Goal: Task Accomplishment & Management: Complete application form

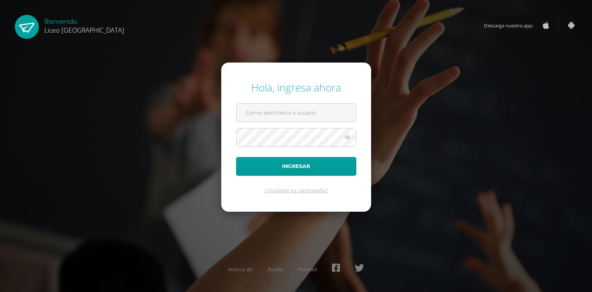
type input "[PERSON_NAME][EMAIL_ADDRESS][PERSON_NAME][DOMAIN_NAME]"
click at [236, 157] on button "Ingresar" at bounding box center [296, 166] width 120 height 19
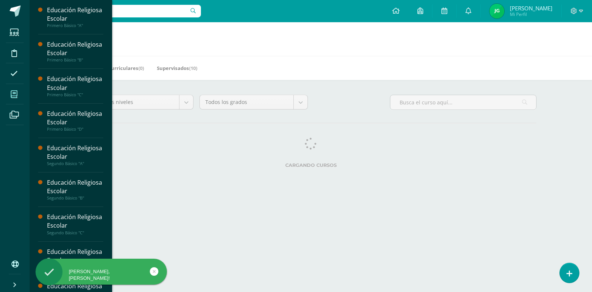
click at [12, 96] on icon at bounding box center [14, 94] width 7 height 7
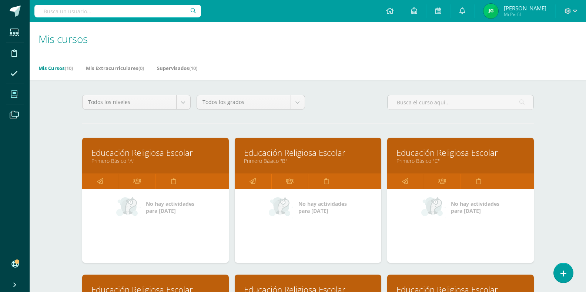
click at [152, 152] on link "Educación Religiosa Escolar" at bounding box center [155, 152] width 128 height 11
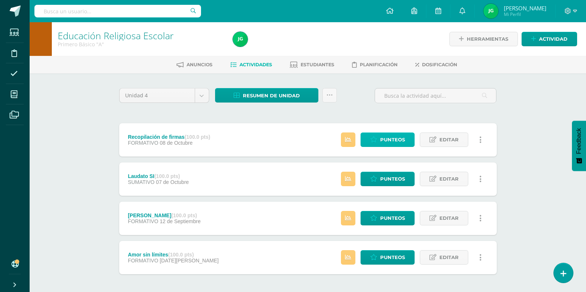
click at [391, 137] on span "Punteos" at bounding box center [392, 140] width 25 height 14
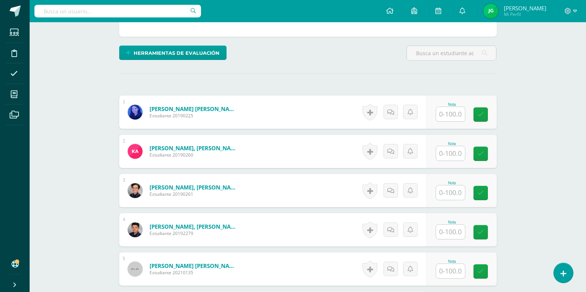
scroll to position [175, 0]
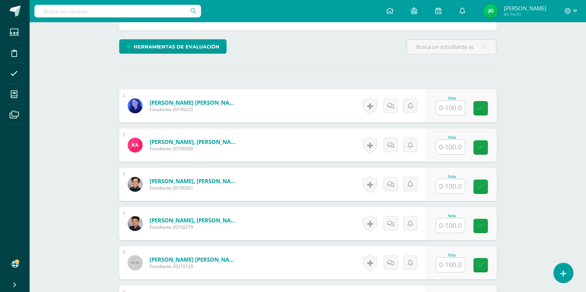
click at [453, 110] on input "text" at bounding box center [450, 108] width 29 height 14
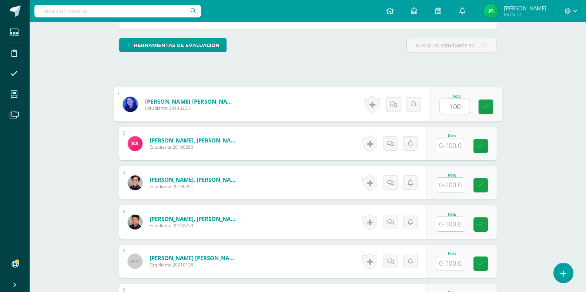
scroll to position [177, 0]
type input "100"
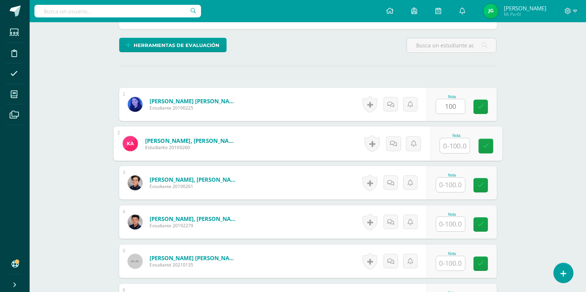
click at [453, 145] on input "text" at bounding box center [455, 145] width 30 height 15
type input "58"
click at [451, 185] on input "text" at bounding box center [450, 185] width 29 height 14
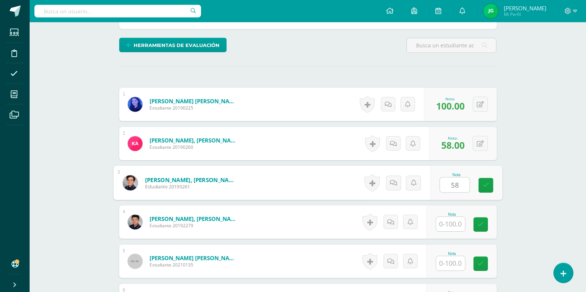
type input "58"
click at [453, 225] on input "text" at bounding box center [450, 224] width 29 height 14
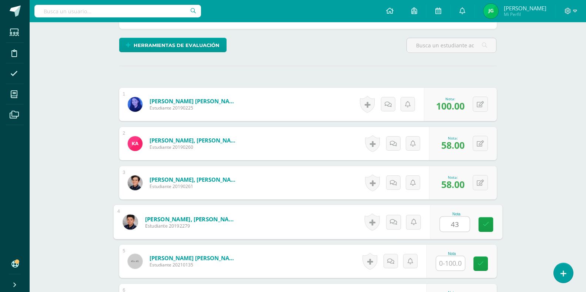
type input "43"
click at [450, 266] on input "text" at bounding box center [450, 263] width 29 height 14
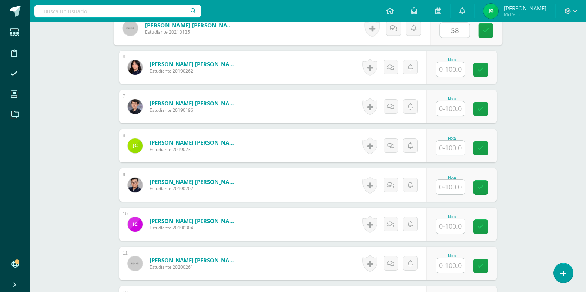
scroll to position [410, 0]
type input "58"
click at [457, 67] on input "text" at bounding box center [450, 69] width 29 height 14
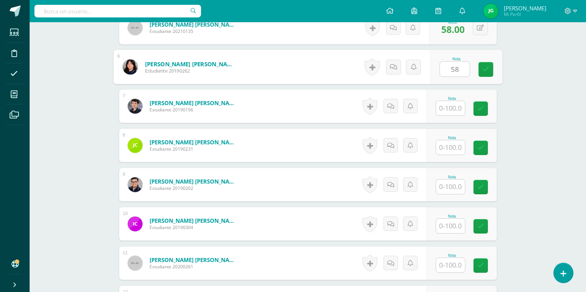
type input "58"
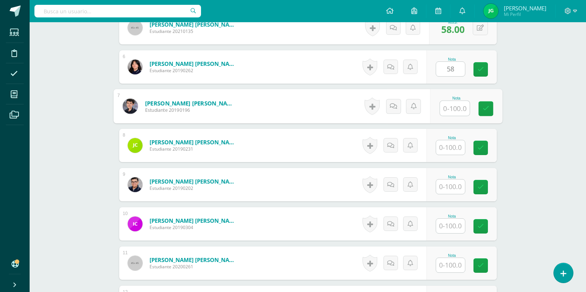
click at [448, 104] on input "text" at bounding box center [455, 108] width 30 height 15
type input "58"
click at [452, 145] on input "text" at bounding box center [450, 147] width 29 height 14
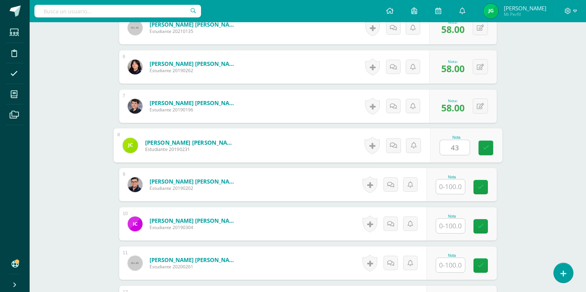
type input "43"
click at [450, 224] on input "text" at bounding box center [450, 226] width 29 height 14
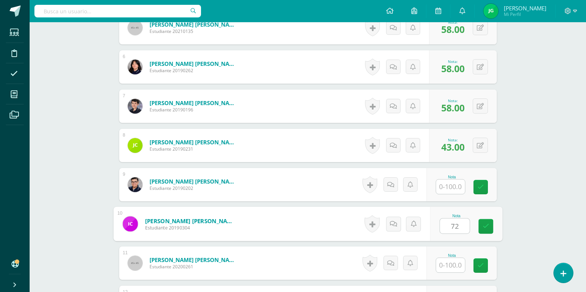
type input "72"
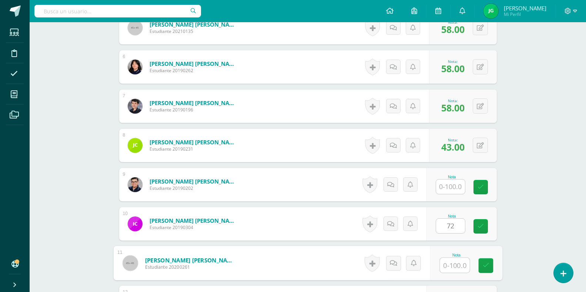
click at [460, 263] on input "text" at bounding box center [455, 265] width 30 height 15
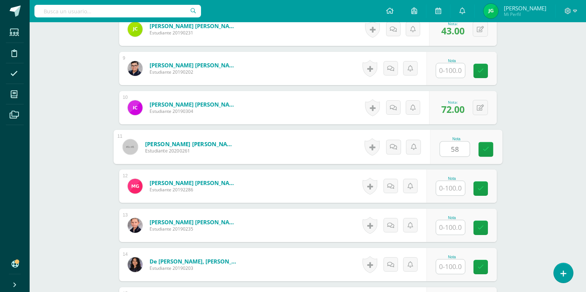
scroll to position [527, 0]
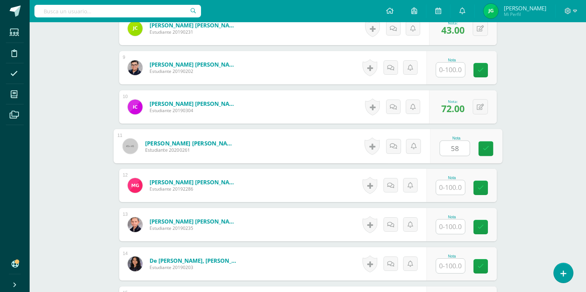
type input "58"
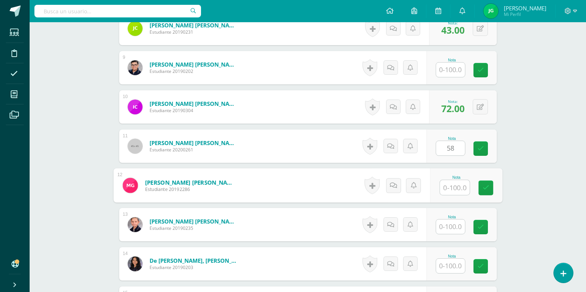
click at [453, 185] on input "text" at bounding box center [455, 187] width 30 height 15
type input "100"
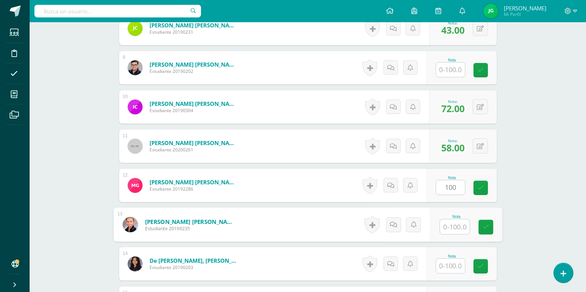
click at [453, 228] on input "text" at bounding box center [455, 227] width 30 height 15
type input "58"
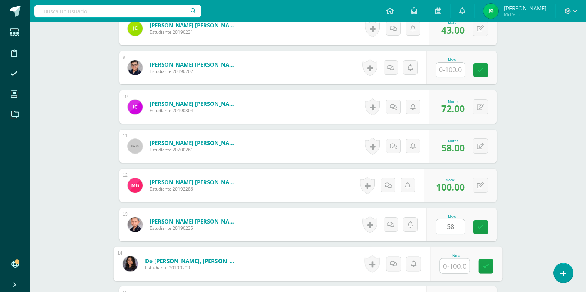
click at [447, 265] on input "text" at bounding box center [455, 266] width 30 height 15
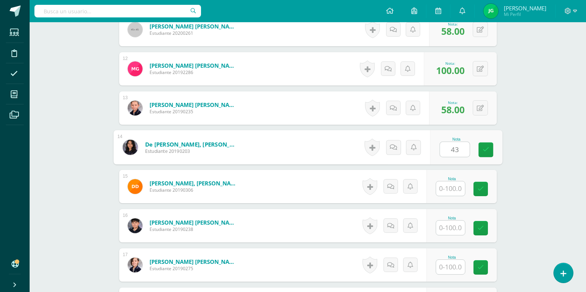
scroll to position [644, 0]
type input "43"
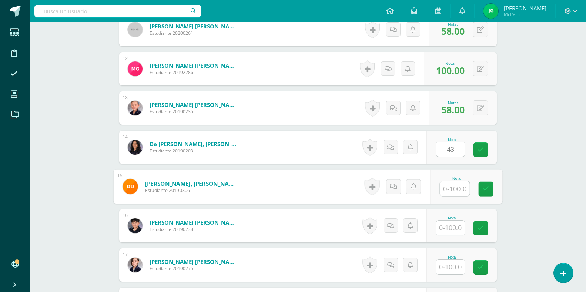
click at [455, 193] on input "text" at bounding box center [455, 188] width 30 height 15
type input "100"
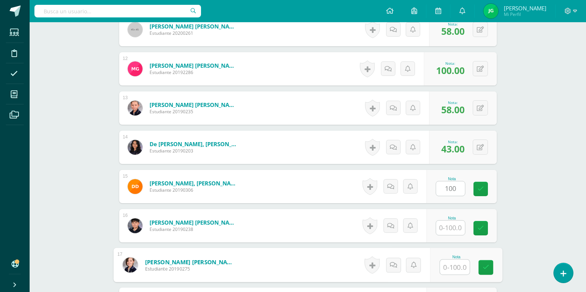
click at [450, 267] on input "text" at bounding box center [455, 267] width 30 height 15
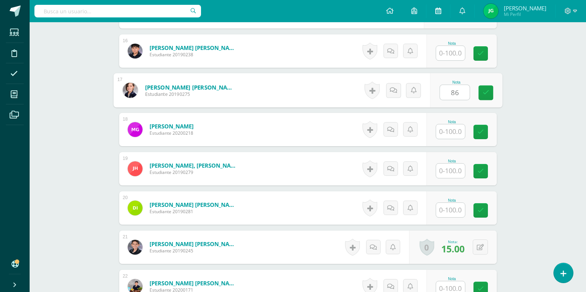
scroll to position [819, 0]
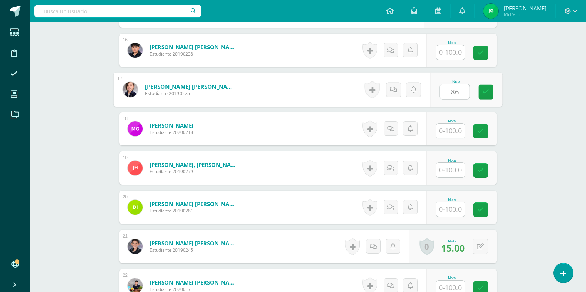
type input "86"
click at [451, 126] on input "text" at bounding box center [450, 131] width 29 height 14
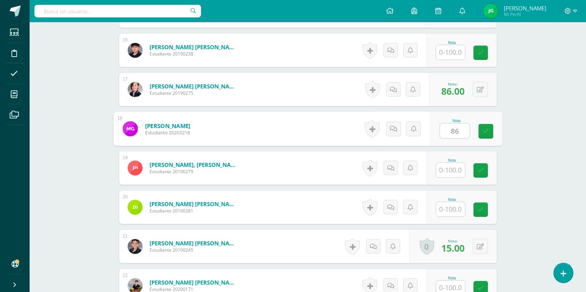
type input "86"
click at [460, 174] on input "text" at bounding box center [450, 170] width 29 height 14
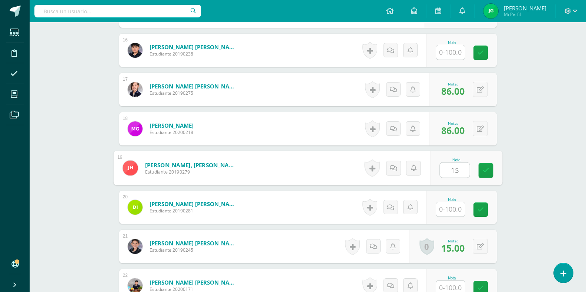
type input "15"
click at [455, 208] on input "text" at bounding box center [450, 209] width 29 height 14
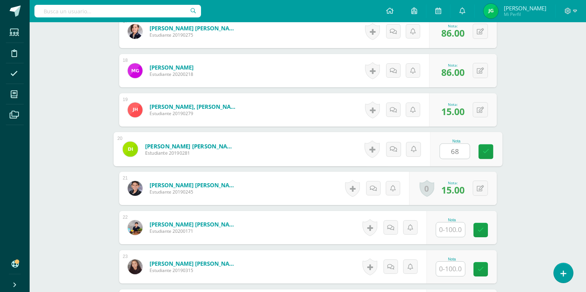
scroll to position [878, 0]
type input "68"
click at [452, 227] on input "text" at bounding box center [450, 229] width 29 height 14
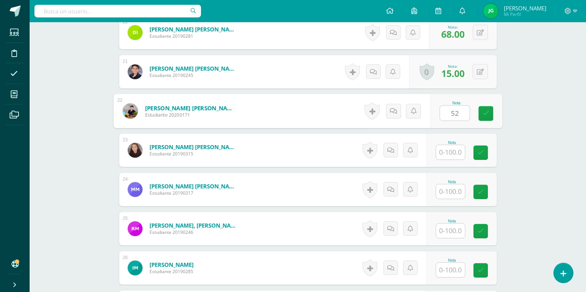
scroll to position [994, 0]
type input "52"
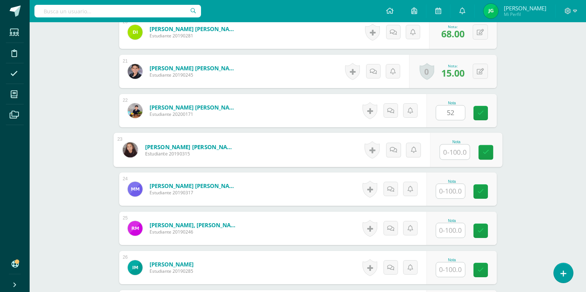
click at [455, 152] on input "text" at bounding box center [455, 152] width 30 height 15
type input "100"
click at [452, 187] on input "text" at bounding box center [450, 191] width 29 height 14
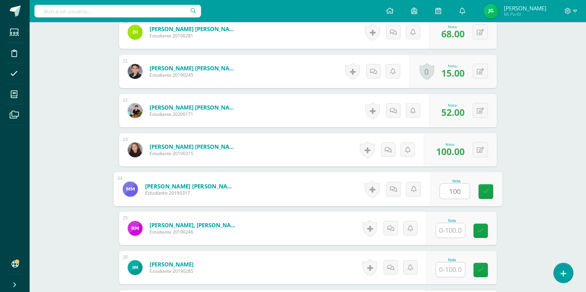
type input "100"
click at [454, 230] on input "text" at bounding box center [450, 230] width 29 height 14
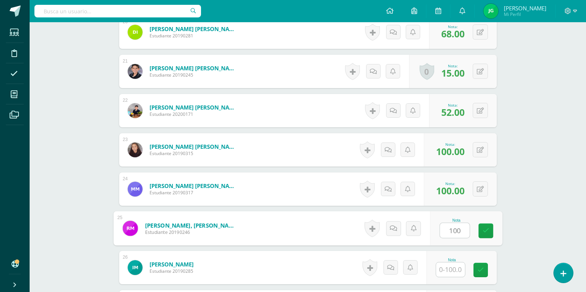
type input "100"
click at [452, 268] on input "text" at bounding box center [450, 269] width 29 height 14
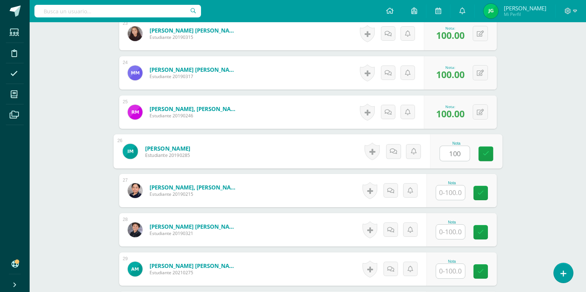
scroll to position [1111, 0]
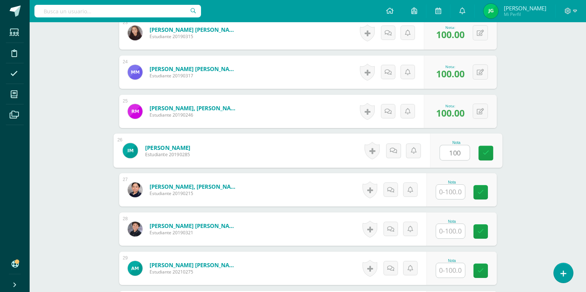
type input "100"
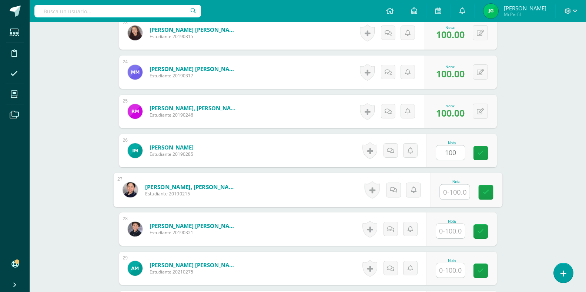
click at [460, 192] on input "text" at bounding box center [455, 192] width 30 height 15
click at [458, 230] on input "text" at bounding box center [450, 231] width 29 height 14
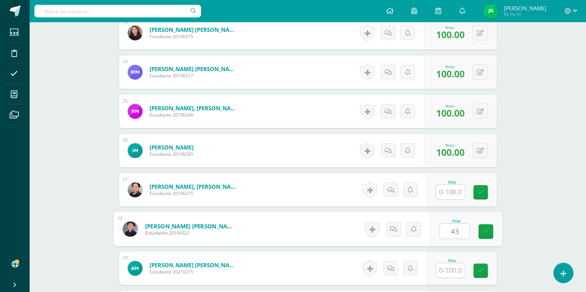
type input "43"
click at [451, 266] on input "text" at bounding box center [450, 270] width 29 height 14
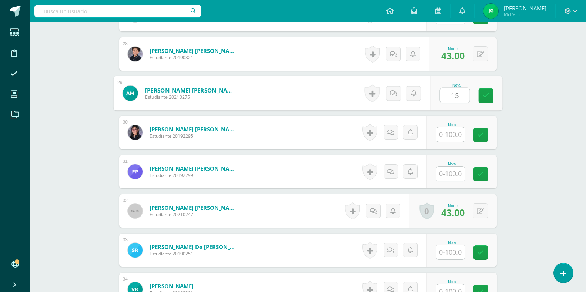
scroll to position [1286, 0]
type input "15"
click at [450, 133] on input "text" at bounding box center [450, 134] width 29 height 14
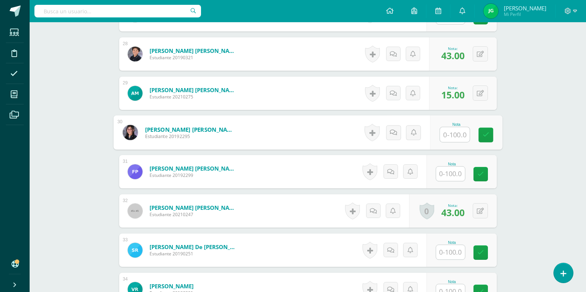
drag, startPoint x: 452, startPoint y: 175, endPoint x: 457, endPoint y: 170, distance: 7.6
click at [452, 175] on input "text" at bounding box center [450, 174] width 29 height 14
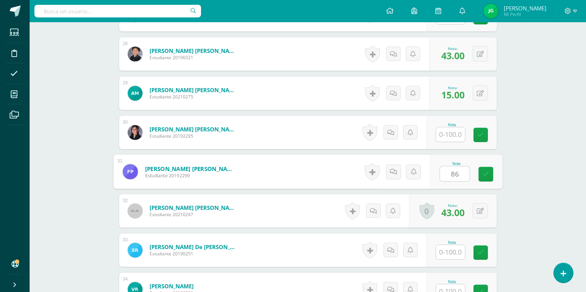
type input "86"
click at [457, 247] on input "text" at bounding box center [450, 252] width 29 height 14
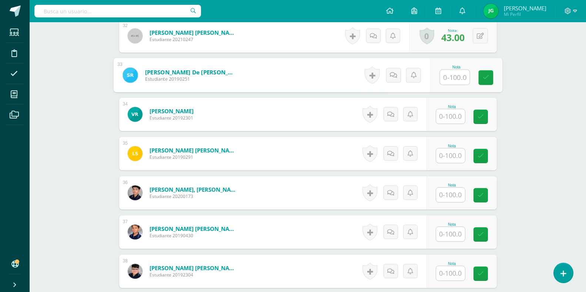
scroll to position [1462, 0]
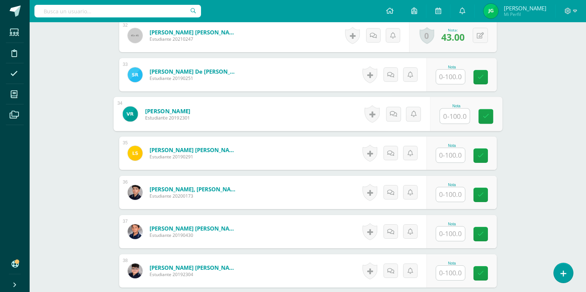
click at [453, 115] on input "text" at bounding box center [455, 116] width 30 height 15
type input "43"
click at [447, 158] on input "text" at bounding box center [450, 155] width 29 height 14
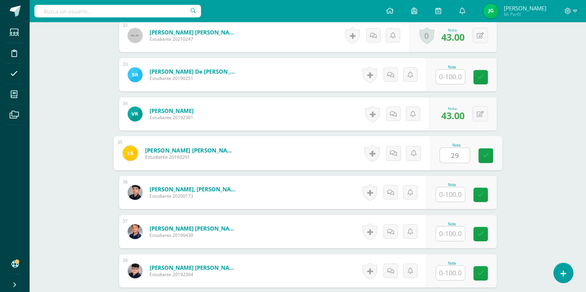
type input "29"
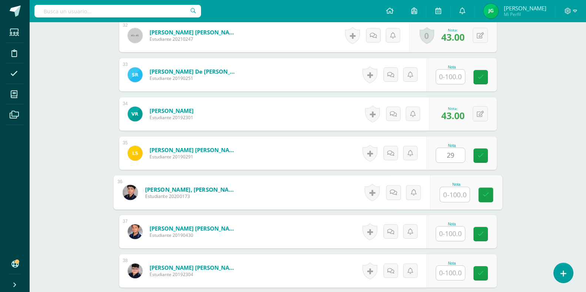
click at [454, 195] on input "text" at bounding box center [455, 194] width 30 height 15
type input "43"
click at [455, 231] on input "text" at bounding box center [450, 234] width 29 height 14
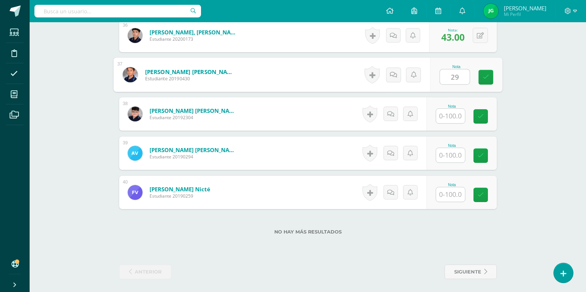
scroll to position [1621, 0]
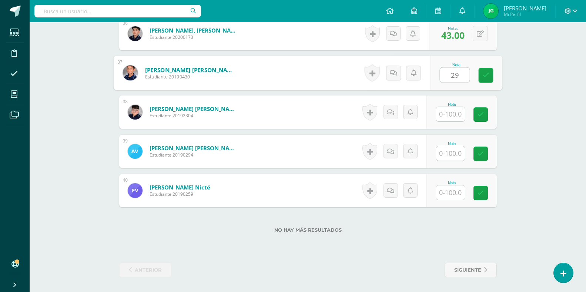
type input "29"
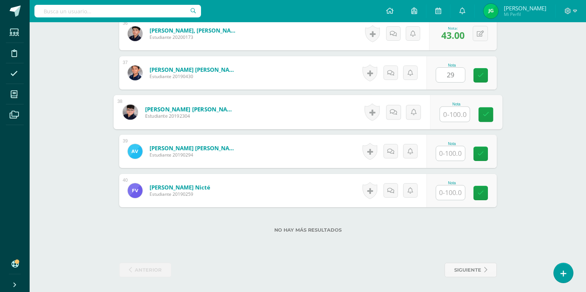
click at [453, 109] on input "text" at bounding box center [455, 114] width 30 height 15
type input "100"
click at [456, 152] on input "text" at bounding box center [450, 153] width 29 height 14
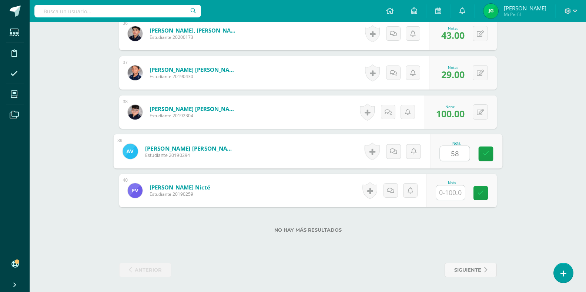
type input "58"
click at [449, 194] on input "text" at bounding box center [450, 192] width 29 height 14
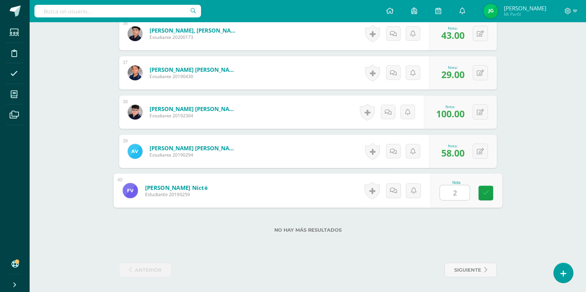
type input "29"
click at [488, 193] on icon at bounding box center [485, 193] width 7 height 6
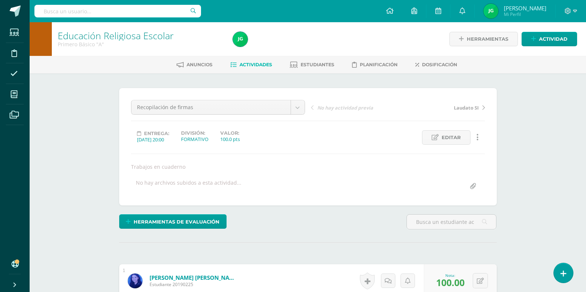
scroll to position [0, 0]
click at [308, 64] on span "Estudiantes" at bounding box center [318, 65] width 34 height 6
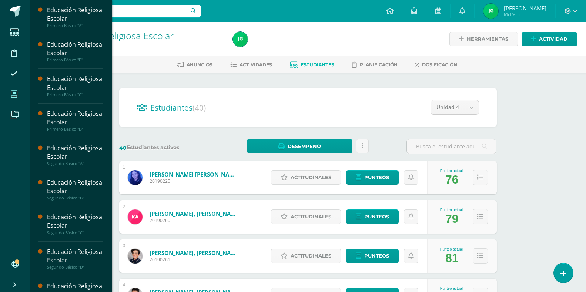
click at [18, 86] on span at bounding box center [14, 94] width 17 height 17
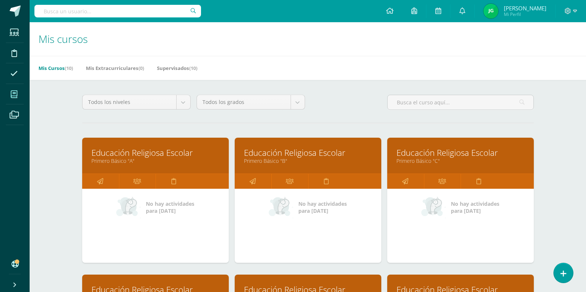
click at [274, 160] on link "Primero Básico "B"" at bounding box center [308, 160] width 128 height 7
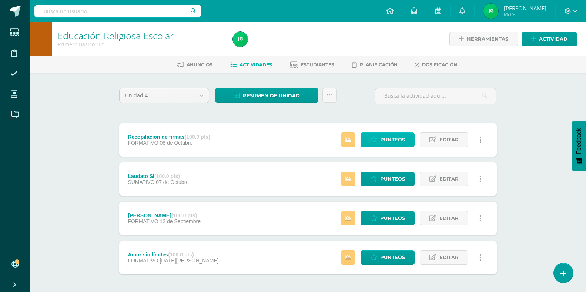
click at [393, 140] on span "Punteos" at bounding box center [392, 140] width 25 height 14
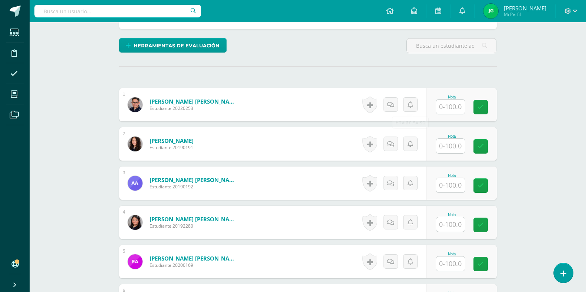
scroll to position [176, 0]
click at [456, 106] on input "text" at bounding box center [450, 107] width 29 height 14
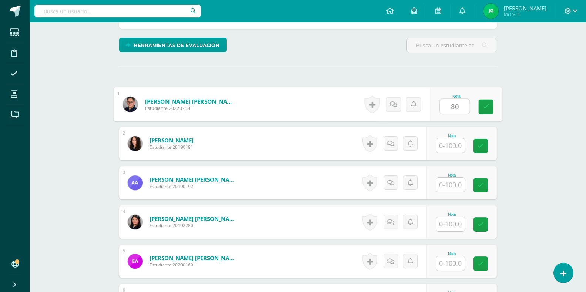
scroll to position [177, 0]
type input "80"
click at [456, 141] on input "text" at bounding box center [450, 145] width 29 height 14
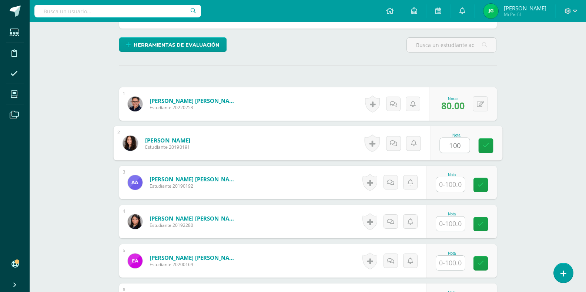
type input "100"
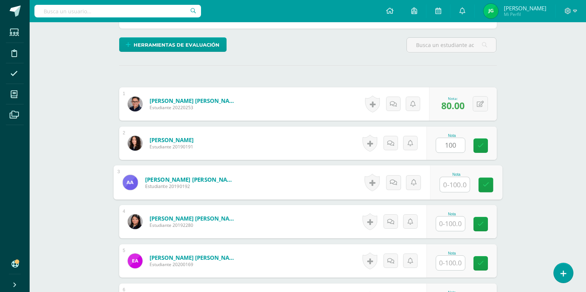
click at [454, 181] on input "text" at bounding box center [455, 184] width 30 height 15
type input "63"
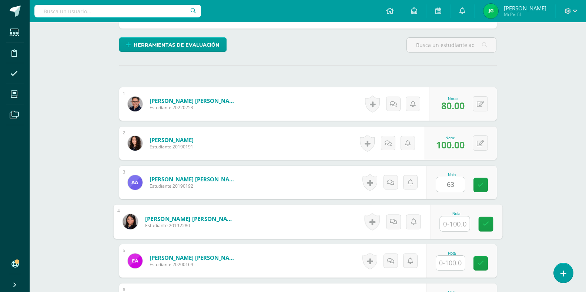
click at [454, 227] on input "text" at bounding box center [455, 224] width 30 height 15
type input "100"
click at [463, 265] on input "text" at bounding box center [450, 263] width 29 height 14
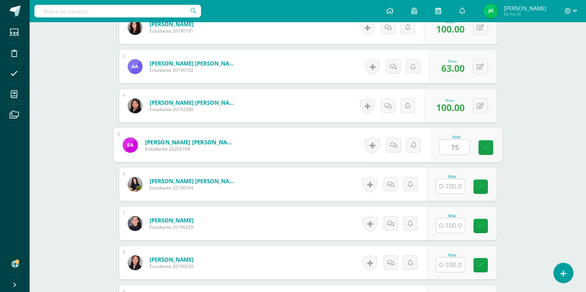
scroll to position [294, 0]
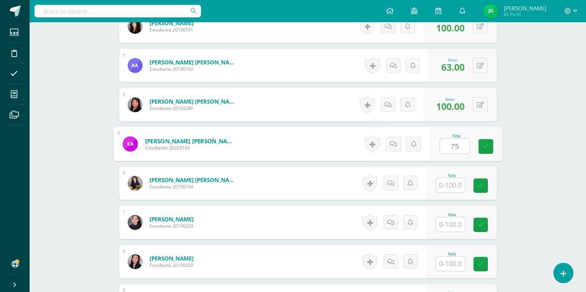
type input "75"
click at [455, 185] on input "text" at bounding box center [450, 185] width 29 height 14
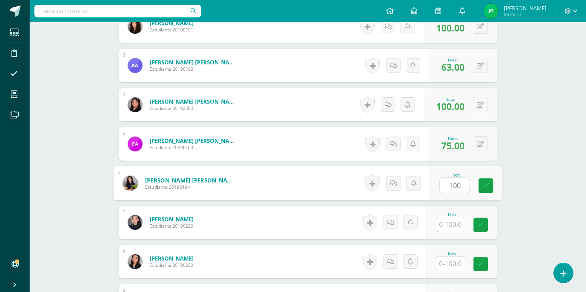
type input "100"
click at [450, 225] on input "text" at bounding box center [450, 224] width 29 height 14
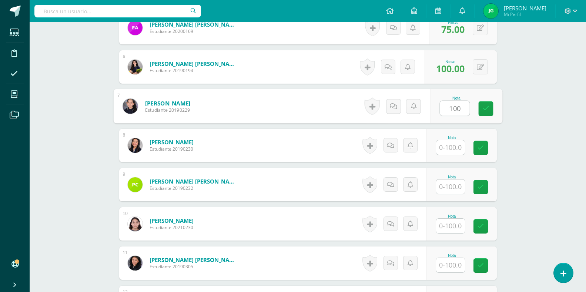
scroll to position [411, 0]
type input "100"
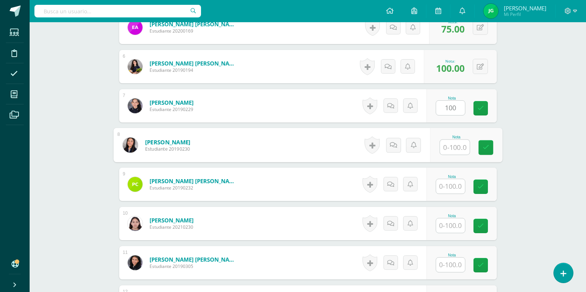
click at [453, 149] on input "text" at bounding box center [455, 147] width 30 height 15
type input "88"
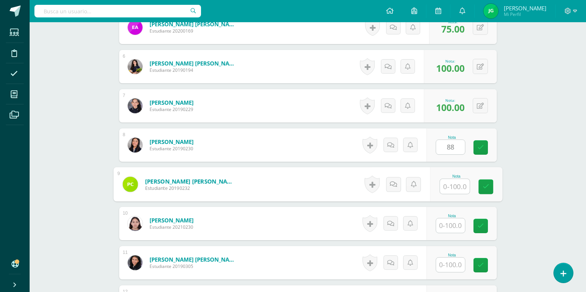
click at [452, 182] on input "text" at bounding box center [455, 186] width 30 height 15
type input "38"
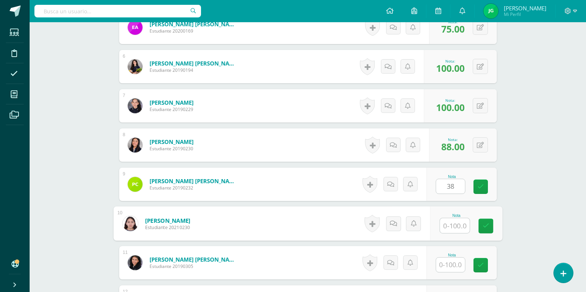
click at [449, 228] on input "text" at bounding box center [455, 225] width 30 height 15
type input "88"
click at [453, 269] on input "text" at bounding box center [450, 265] width 29 height 14
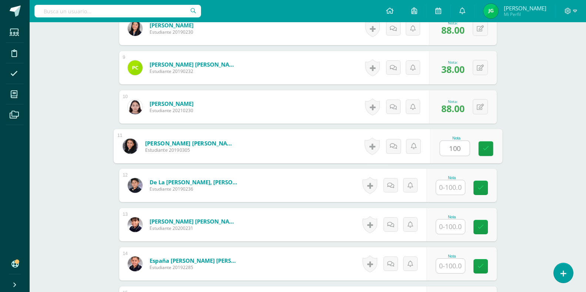
scroll to position [528, 0]
type input "100"
click at [452, 185] on input "text" at bounding box center [450, 187] width 29 height 14
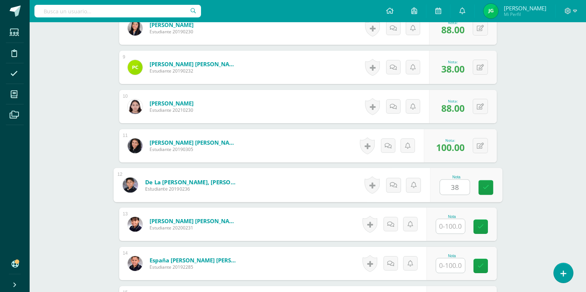
type input "38"
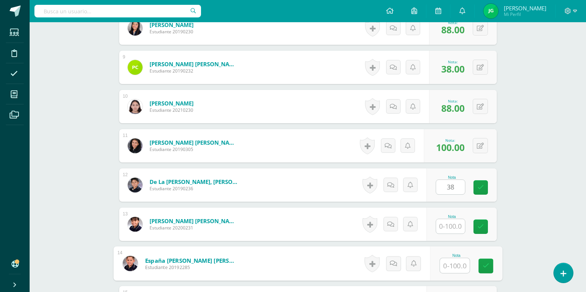
click at [455, 266] on input "text" at bounding box center [455, 265] width 30 height 15
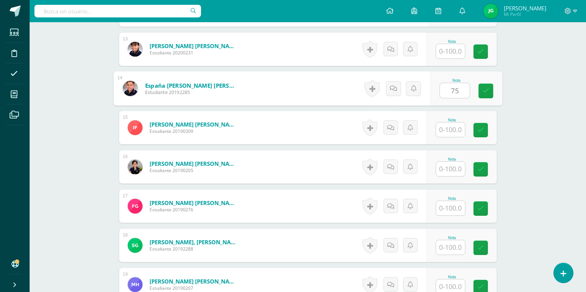
scroll to position [703, 0]
type input "75"
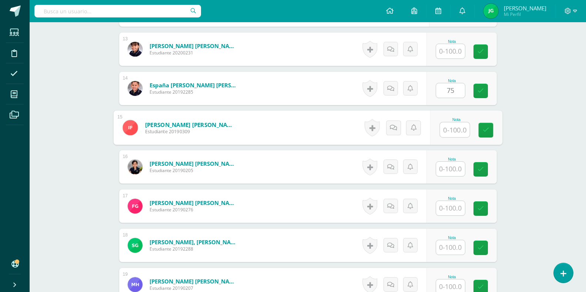
click at [452, 127] on input "text" at bounding box center [455, 130] width 30 height 15
type input "63"
click at [452, 166] on input "text" at bounding box center [450, 169] width 29 height 14
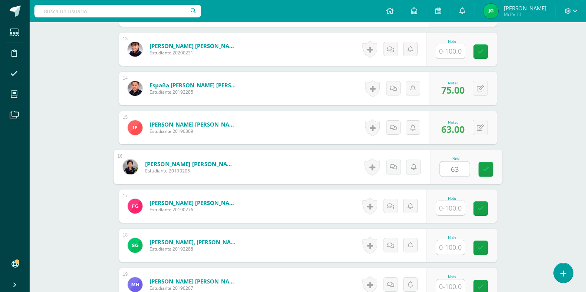
type input "63"
click at [451, 210] on input "text" at bounding box center [450, 208] width 29 height 14
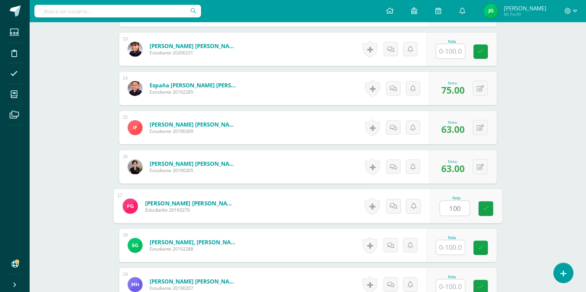
type input "100"
click at [455, 244] on input "text" at bounding box center [450, 247] width 29 height 14
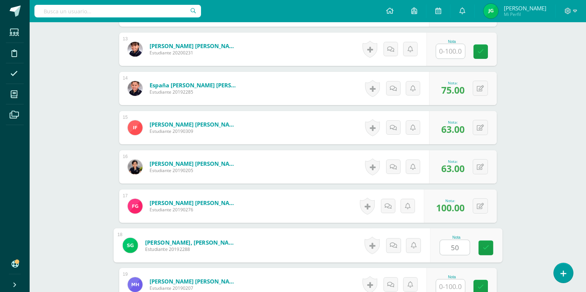
type input "50"
click at [455, 283] on input "text" at bounding box center [450, 286] width 29 height 14
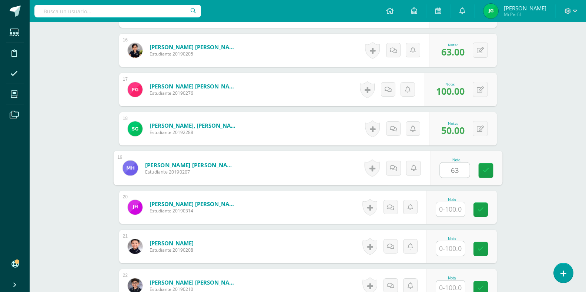
scroll to position [820, 0]
type input "63"
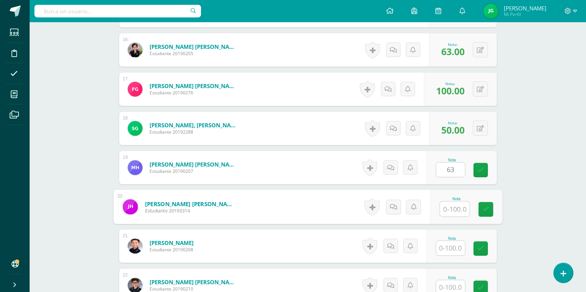
click at [455, 203] on input "text" at bounding box center [455, 209] width 30 height 15
type input "25"
click at [452, 248] on input "text" at bounding box center [450, 248] width 29 height 14
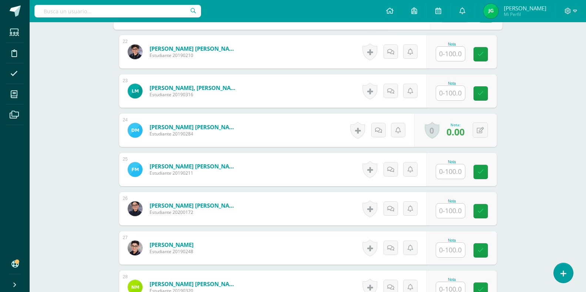
scroll to position [1053, 0]
type input "75"
click at [456, 56] on input "text" at bounding box center [455, 54] width 30 height 15
type input "63"
click at [458, 94] on input "text" at bounding box center [450, 93] width 29 height 14
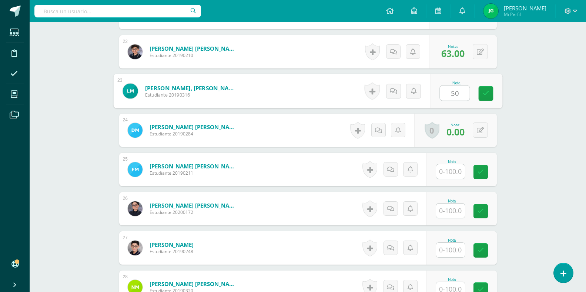
type input "50"
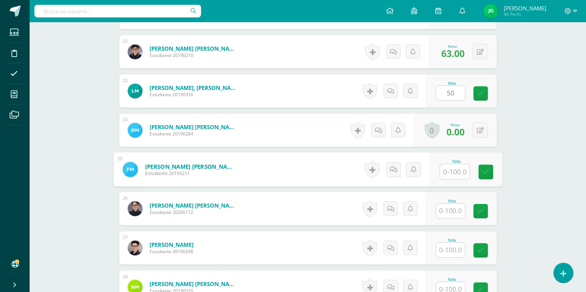
click at [455, 173] on input "text" at bounding box center [455, 171] width 30 height 15
type input "50"
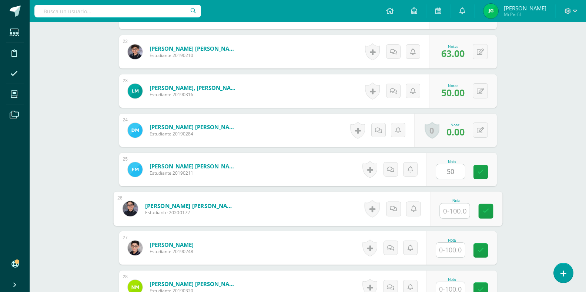
click at [454, 208] on input "text" at bounding box center [455, 211] width 30 height 15
type input "25"
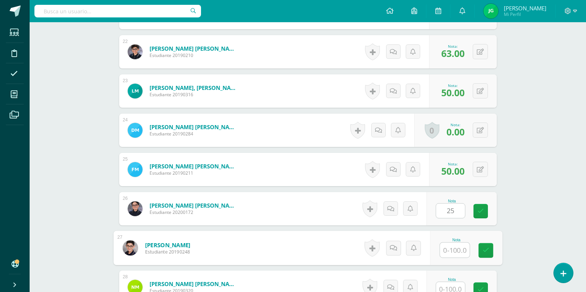
click at [453, 248] on input "text" at bounding box center [455, 250] width 30 height 15
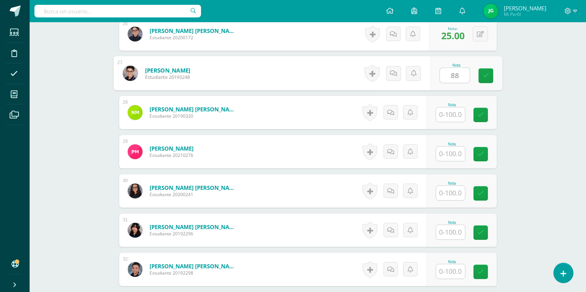
scroll to position [1228, 0]
type input "88"
click at [452, 113] on input "text" at bounding box center [450, 114] width 29 height 14
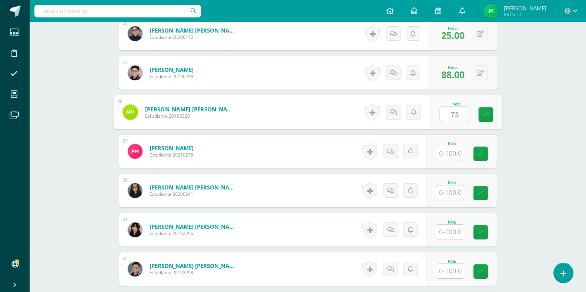
type input "75"
click at [449, 156] on input "text" at bounding box center [450, 153] width 29 height 14
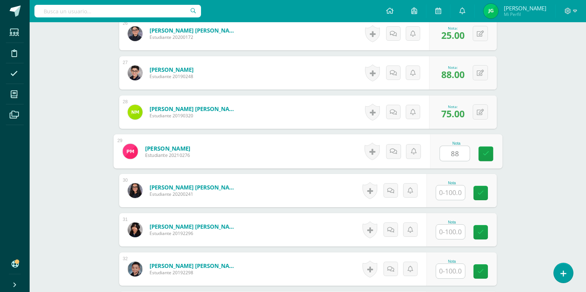
type input "88"
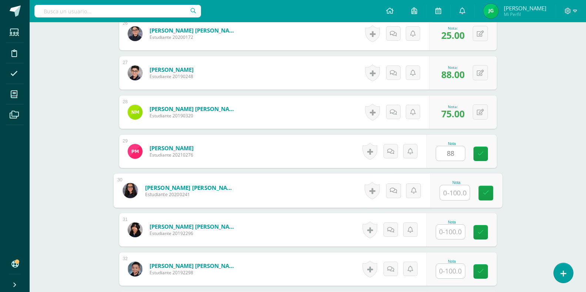
click at [456, 194] on input "text" at bounding box center [455, 192] width 30 height 15
type input "0"
click at [451, 232] on input "text" at bounding box center [450, 232] width 29 height 14
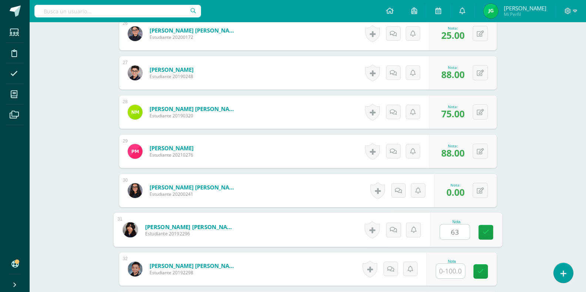
type input "63"
click at [448, 276] on input "text" at bounding box center [450, 271] width 29 height 14
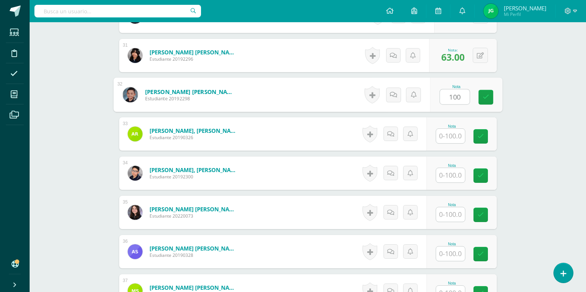
scroll to position [1404, 0]
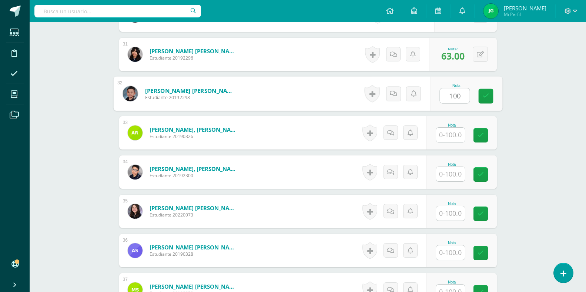
type input "100"
click at [456, 131] on input "text" at bounding box center [450, 135] width 29 height 14
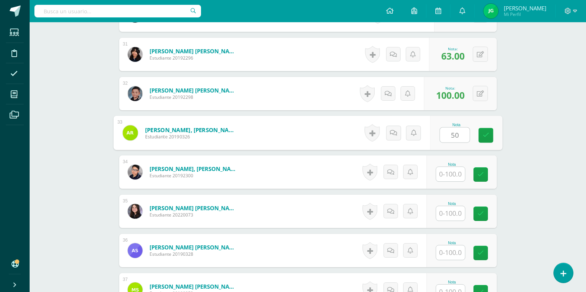
type input "50"
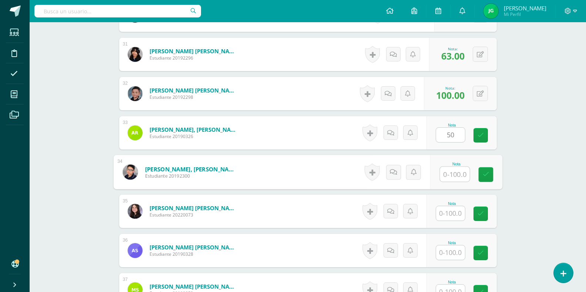
click at [456, 170] on input "text" at bounding box center [455, 174] width 30 height 15
type input "75"
click at [450, 213] on input "text" at bounding box center [450, 213] width 29 height 14
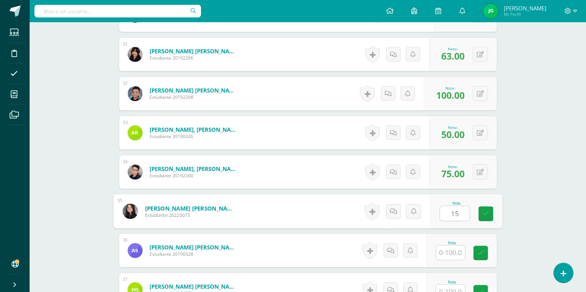
type input "15"
click at [449, 249] on input "text" at bounding box center [450, 252] width 29 height 14
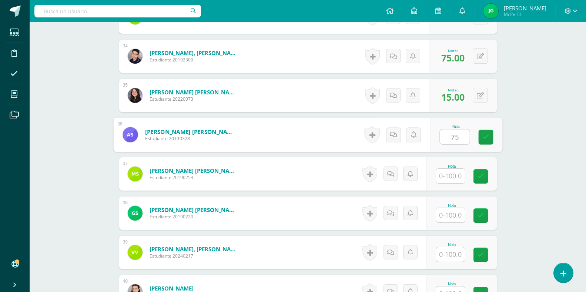
scroll to position [1520, 0]
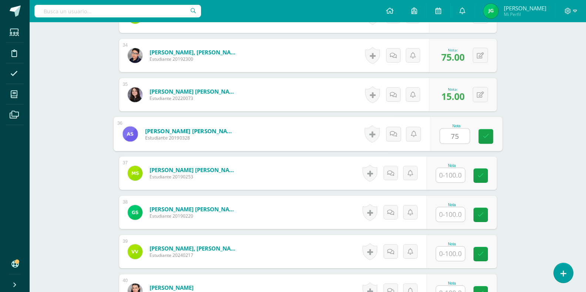
type input "75"
click at [453, 175] on input "text" at bounding box center [450, 175] width 29 height 14
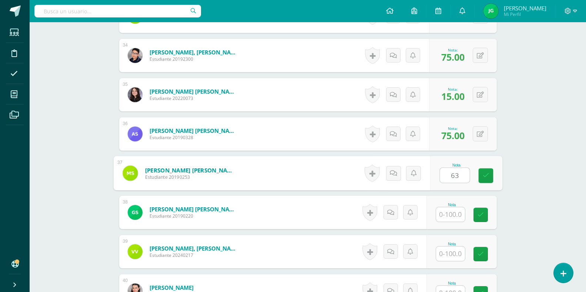
type input "63"
click at [451, 212] on input "text" at bounding box center [450, 214] width 29 height 14
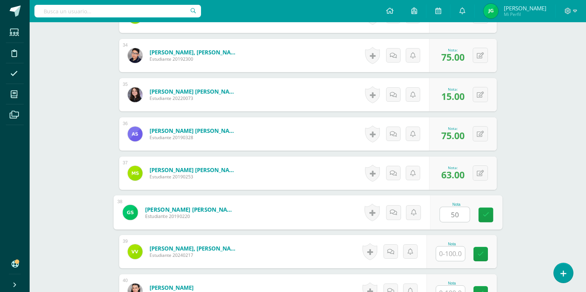
type input "50"
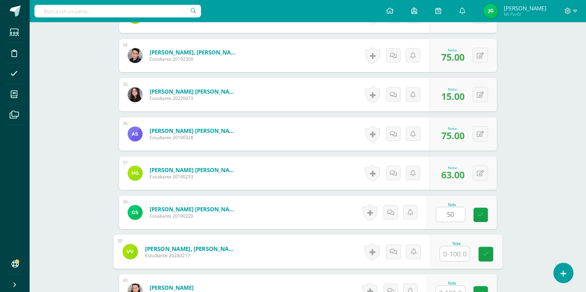
click at [459, 255] on input "text" at bounding box center [455, 254] width 30 height 15
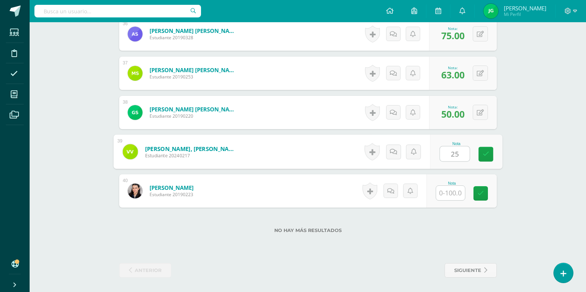
scroll to position [1621, 0]
type input "25"
click at [450, 191] on input "text" at bounding box center [450, 192] width 29 height 14
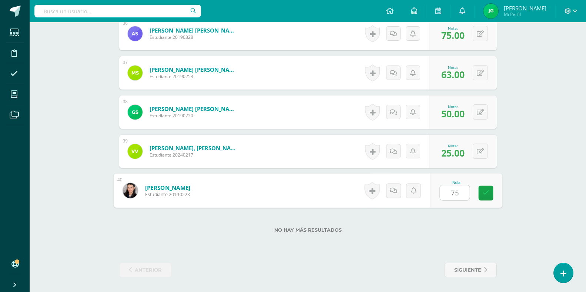
type input "75"
click at [497, 191] on div "Nota 75" at bounding box center [461, 190] width 70 height 33
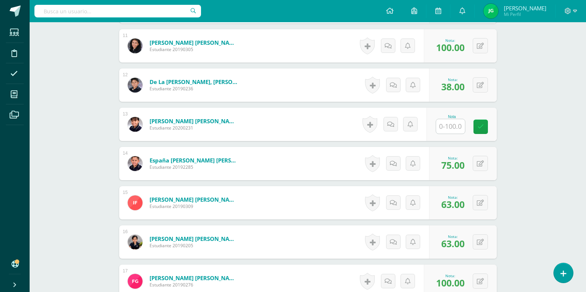
scroll to position [627, 0]
click at [453, 125] on input "text" at bounding box center [450, 126] width 29 height 14
type input "0"
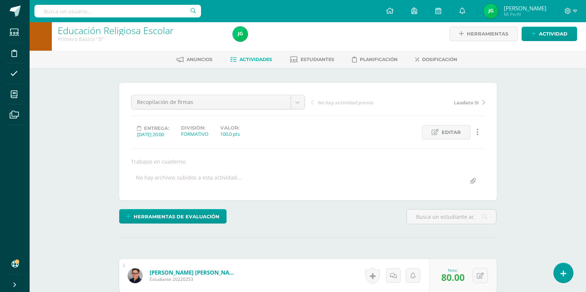
scroll to position [0, 0]
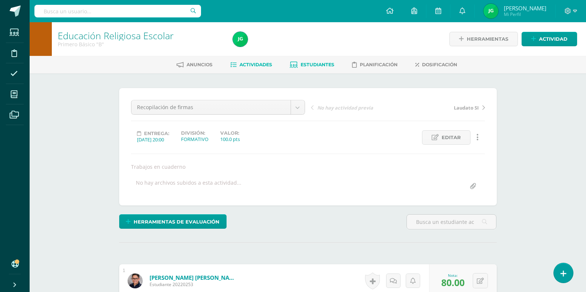
click at [318, 67] on span "Estudiantes" at bounding box center [318, 65] width 34 height 6
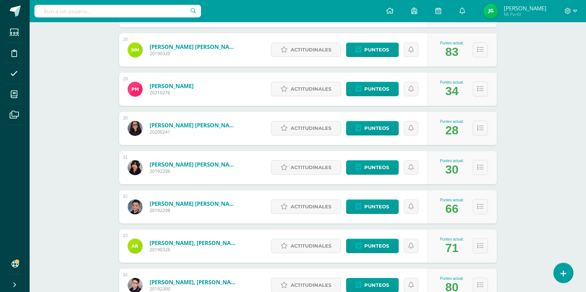
scroll to position [1187, 0]
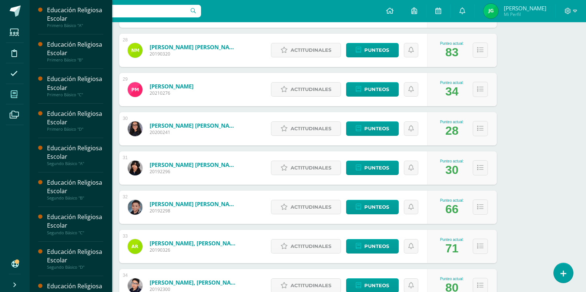
click at [14, 97] on icon at bounding box center [14, 94] width 7 height 7
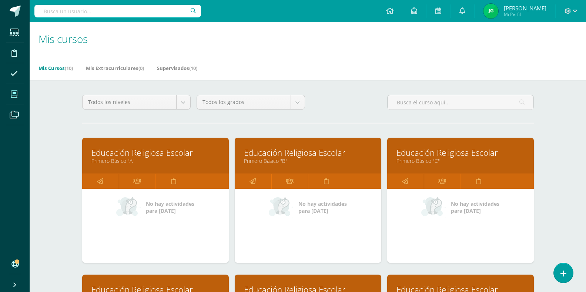
click at [119, 156] on link "Educación Religiosa Escolar" at bounding box center [155, 152] width 128 height 11
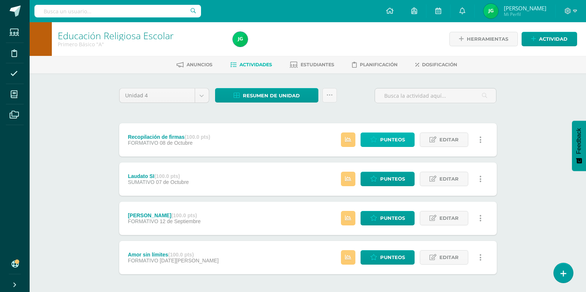
click at [389, 139] on span "Punteos" at bounding box center [392, 140] width 25 height 14
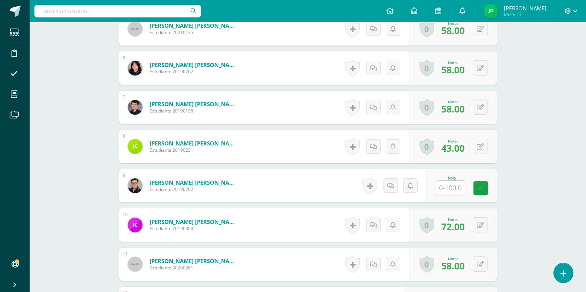
scroll to position [409, 0]
click at [455, 186] on input "text" at bounding box center [450, 187] width 29 height 14
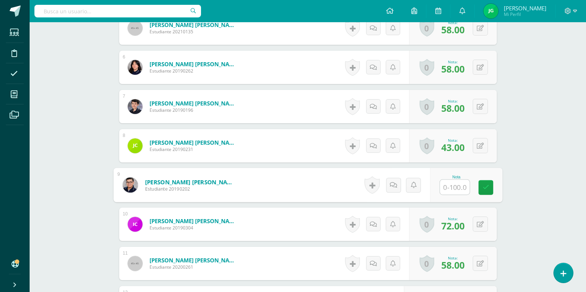
type input "0"
click at [489, 187] on link at bounding box center [485, 187] width 15 height 15
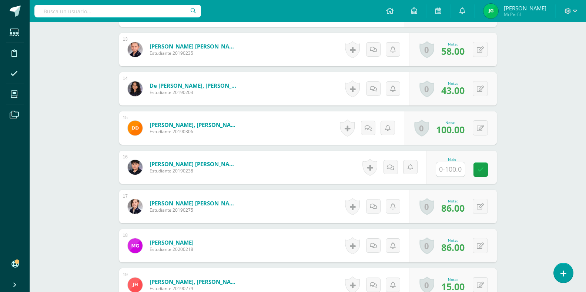
scroll to position [703, 0]
click at [453, 165] on input "text" at bounding box center [455, 169] width 30 height 15
type input "0"
click at [483, 173] on link at bounding box center [485, 169] width 15 height 15
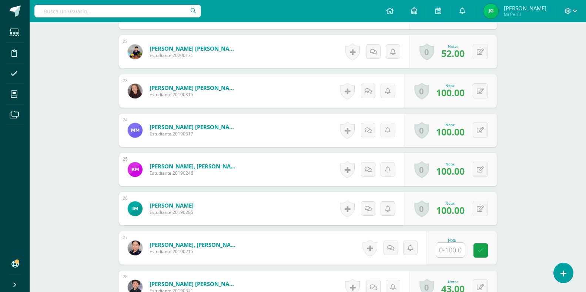
scroll to position [1053, 0]
click at [453, 251] on input "text" at bounding box center [450, 250] width 29 height 14
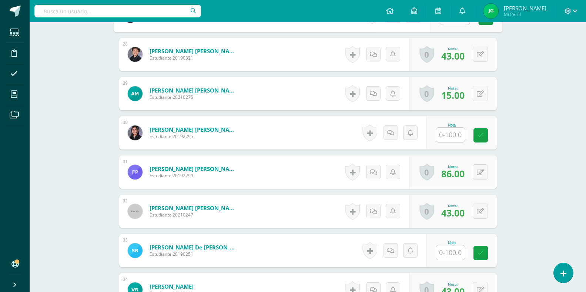
scroll to position [1287, 0]
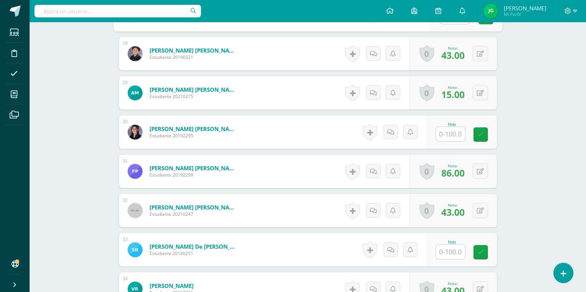
type input "0"
click at [451, 131] on input "text" at bounding box center [450, 134] width 29 height 14
type input "0"
click at [448, 251] on input "text" at bounding box center [450, 252] width 29 height 14
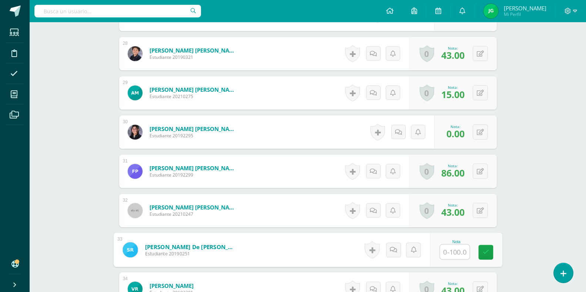
type input "0"
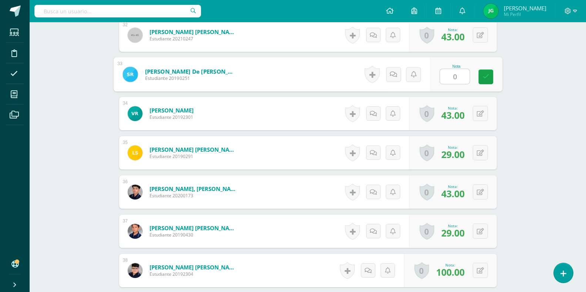
scroll to position [1462, 0]
click at [484, 77] on icon at bounding box center [485, 77] width 7 height 6
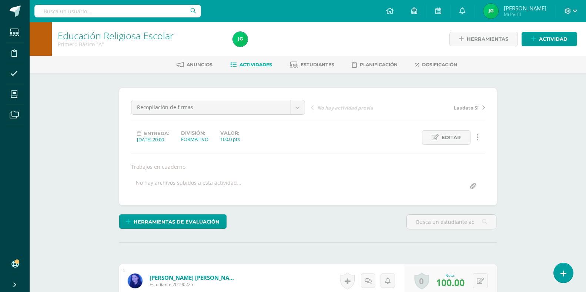
scroll to position [0, 0]
click at [249, 64] on span "Actividades" at bounding box center [256, 65] width 33 height 6
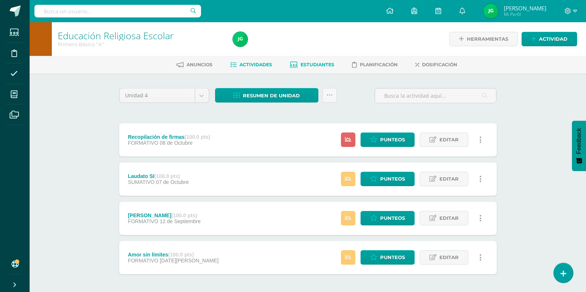
click at [311, 66] on span "Estudiantes" at bounding box center [318, 65] width 34 height 6
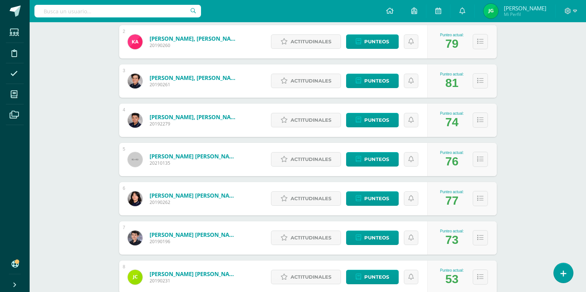
scroll to position [175, 0]
